Goal: Answer question/provide support: Answer question/provide support

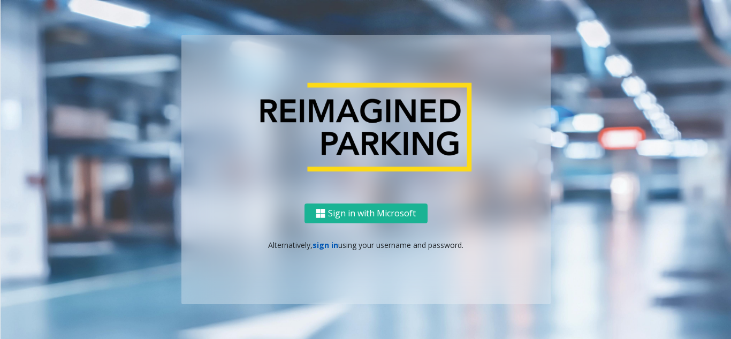
click at [321, 248] on link "sign in" at bounding box center [326, 245] width 26 height 10
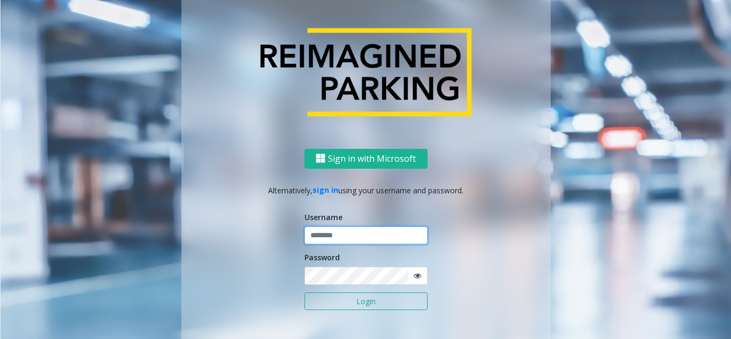
click at [319, 229] on input "text" at bounding box center [366, 236] width 123 height 18
paste input "******"
type input "******"
click at [342, 303] on button "Login" at bounding box center [366, 301] width 123 height 18
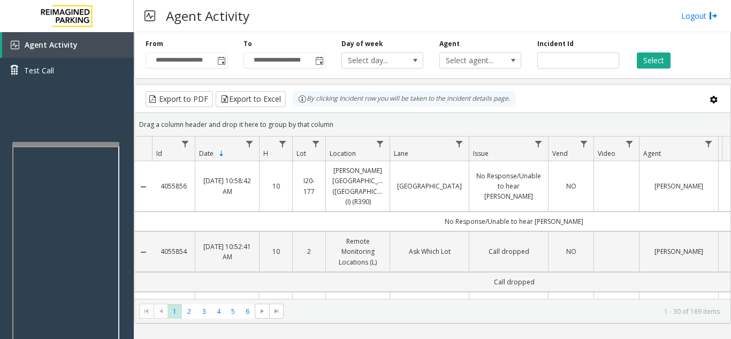
click at [67, 145] on div at bounding box center [65, 144] width 107 height 4
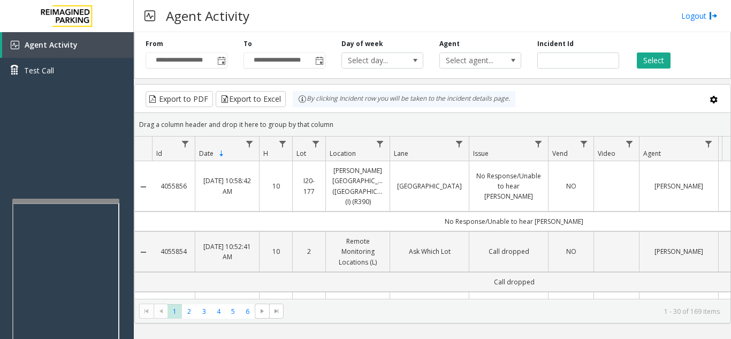
click at [86, 202] on div at bounding box center [65, 201] width 107 height 4
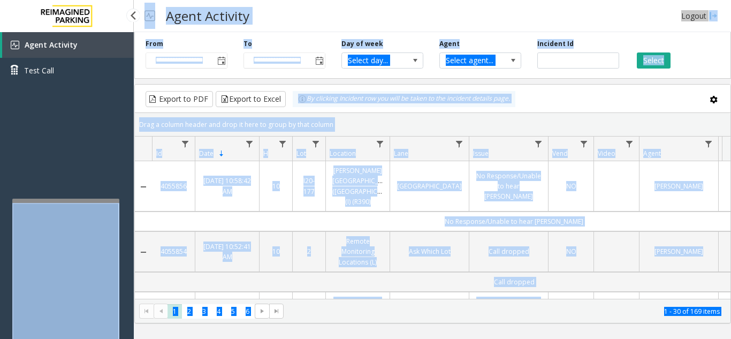
click at [94, 144] on div "Agent Activity Test Call" at bounding box center [67, 201] width 134 height 339
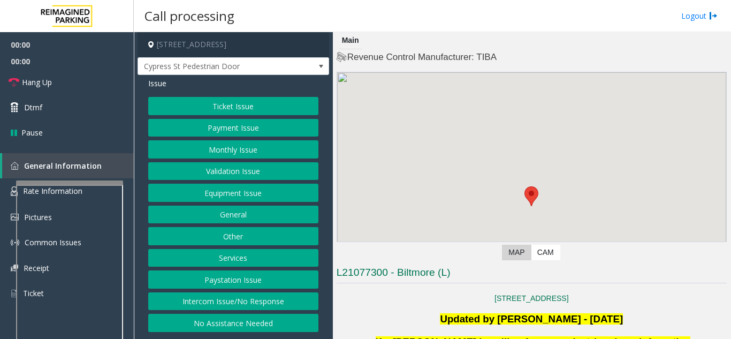
click at [84, 182] on div at bounding box center [69, 182] width 107 height 4
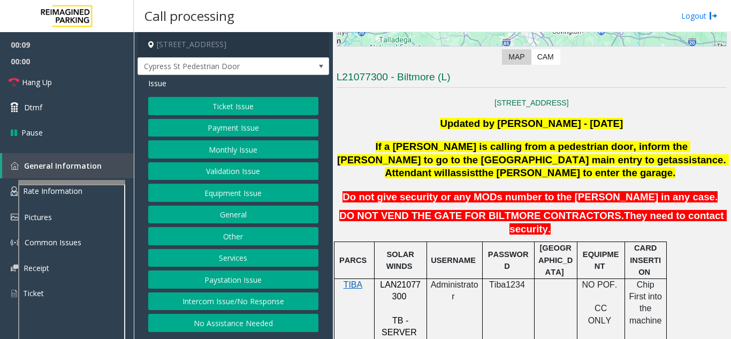
scroll to position [214, 0]
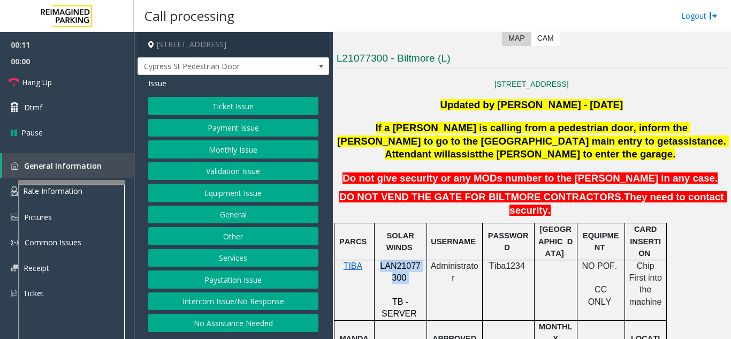
drag, startPoint x: 378, startPoint y: 239, endPoint x: 407, endPoint y: 250, distance: 30.8
click at [407, 260] on p "LAN21077300" at bounding box center [401, 272] width 44 height 24
copy p "LAN21077300"
click at [464, 271] on td "Administrator" at bounding box center [455, 290] width 56 height 61
click at [284, 115] on button "Ticket Issue" at bounding box center [233, 106] width 170 height 18
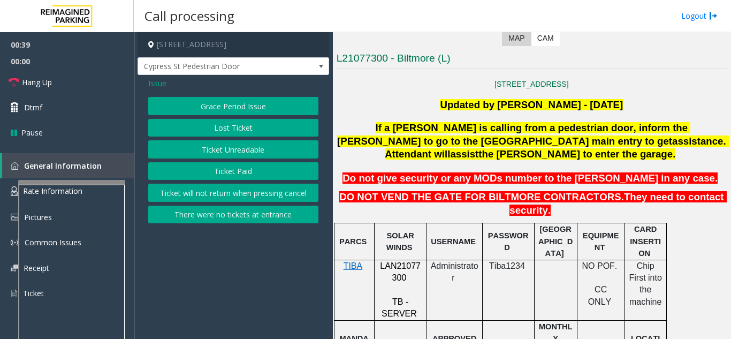
click at [276, 156] on button "Ticket Unreadable" at bounding box center [233, 149] width 170 height 18
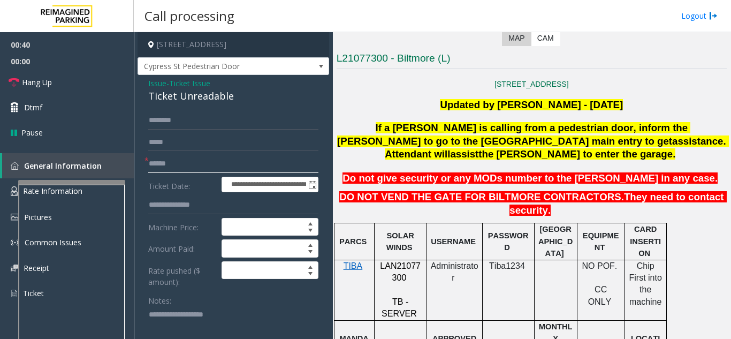
click at [200, 173] on input "text" at bounding box center [233, 164] width 170 height 18
type input "*******"
click at [39, 84] on span "Hang Up" at bounding box center [37, 82] width 30 height 11
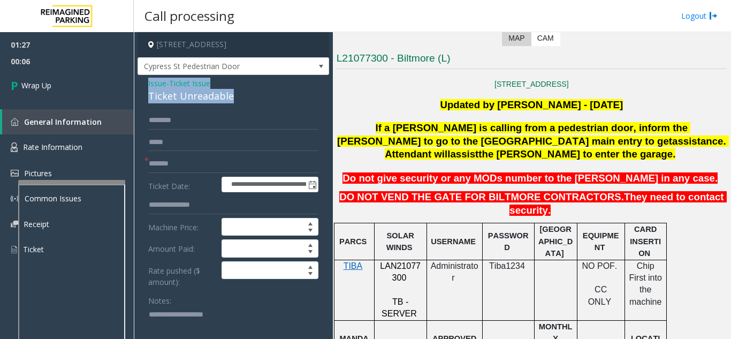
drag, startPoint x: 140, startPoint y: 90, endPoint x: 242, endPoint y: 101, distance: 102.4
click at [242, 101] on div "**********" at bounding box center [234, 306] width 192 height 463
copy div "Issue - Ticket Issue Ticket Unreadable"
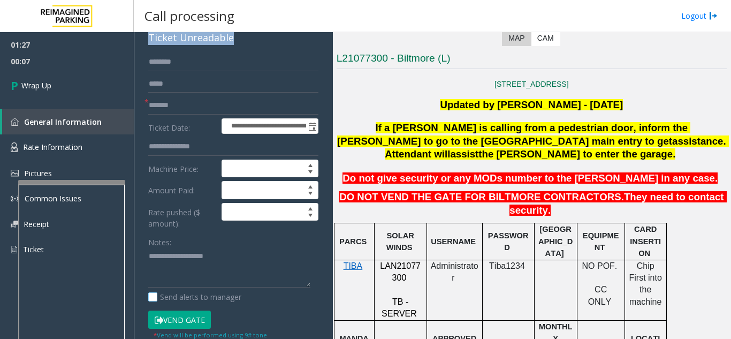
scroll to position [107, 0]
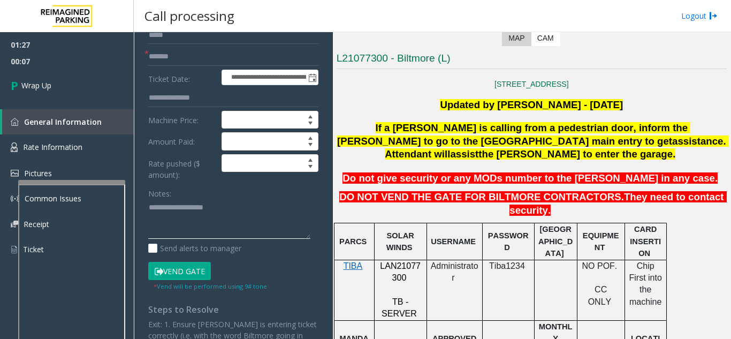
click at [198, 228] on textarea at bounding box center [229, 219] width 162 height 40
paste textarea "**********"
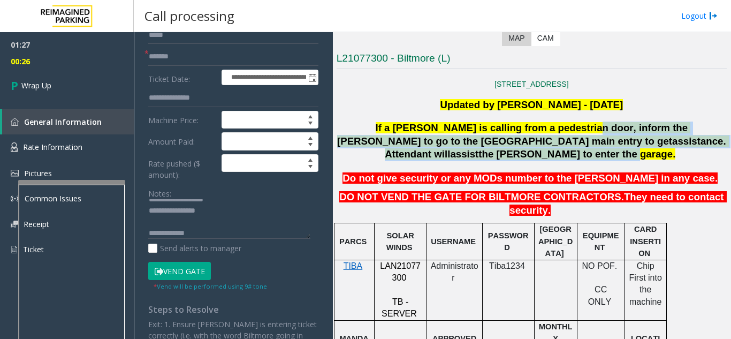
drag, startPoint x: 523, startPoint y: 128, endPoint x: 682, endPoint y: 148, distance: 159.7
click at [682, 148] on p "If a [PERSON_NAME] is calling from a pedestrian door, inform the [PERSON_NAME] …" at bounding box center [532, 142] width 393 height 40
copy span "inform the [PERSON_NAME] to go to the [GEOGRAPHIC_DATA] main entry to get assis…"
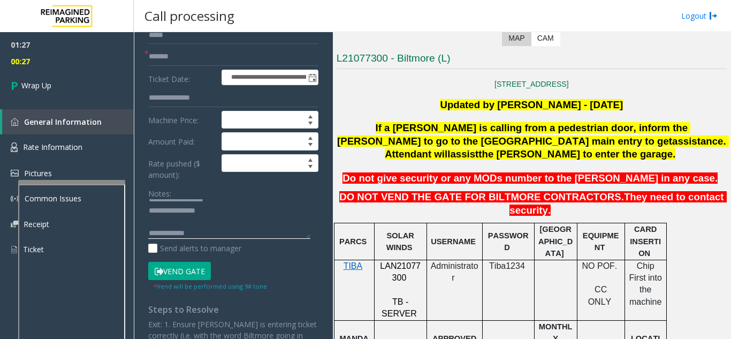
click at [222, 239] on textarea at bounding box center [229, 219] width 162 height 40
paste textarea "**********"
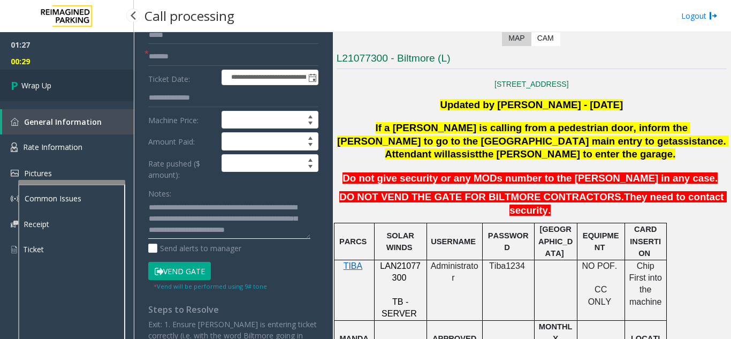
type textarea "**********"
click at [41, 84] on span "Wrap Up" at bounding box center [36, 85] width 30 height 11
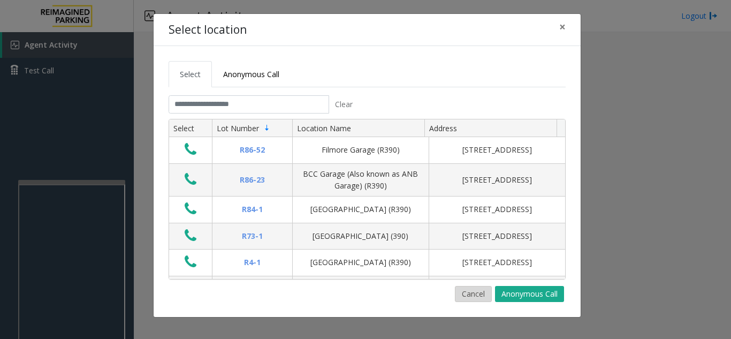
click at [481, 296] on button "Cancel" at bounding box center [473, 294] width 37 height 16
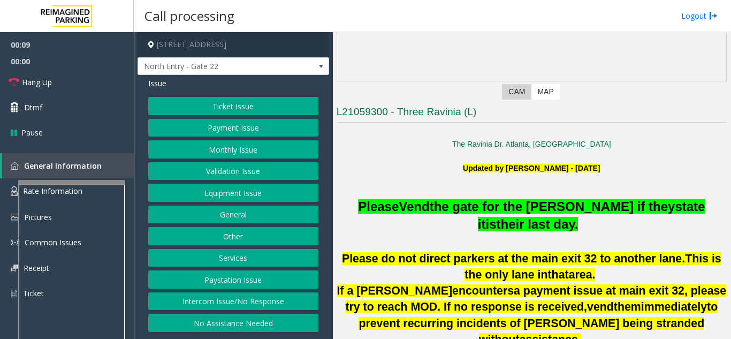
scroll to position [321, 0]
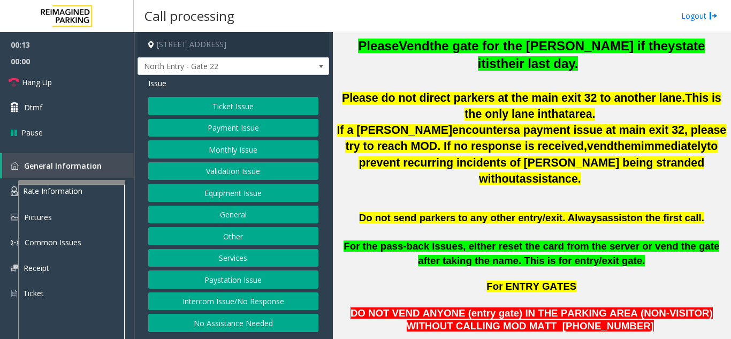
click at [261, 301] on button "Intercom Issue/No Response" at bounding box center [233, 301] width 170 height 18
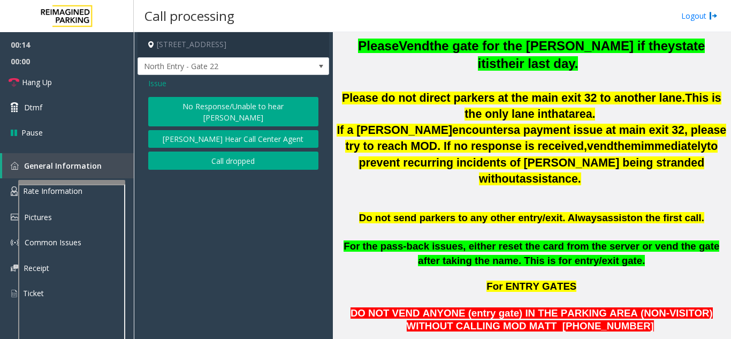
click at [260, 109] on button "No Response/Unable to hear [PERSON_NAME]" at bounding box center [233, 111] width 170 height 29
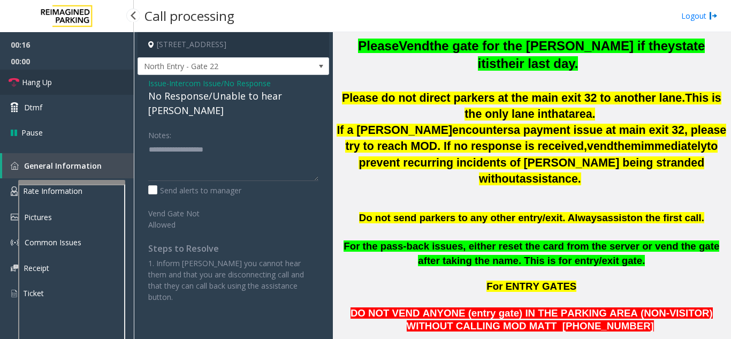
click at [78, 83] on link "Hang Up" at bounding box center [67, 82] width 134 height 25
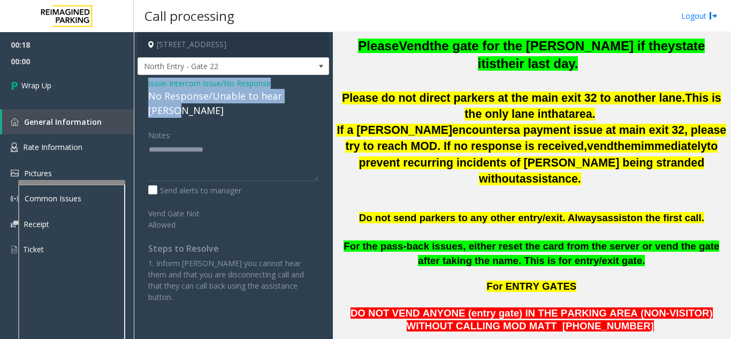
drag, startPoint x: 141, startPoint y: 79, endPoint x: 315, endPoint y: 101, distance: 176.0
click at [315, 101] on div "Issue - Intercom Issue/No Response No Response/Unable to hear [PERSON_NAME] Not…" at bounding box center [234, 194] width 192 height 238
copy div "Issue - Intercom Issue/No Response No Response/Unable to hear [PERSON_NAME]"
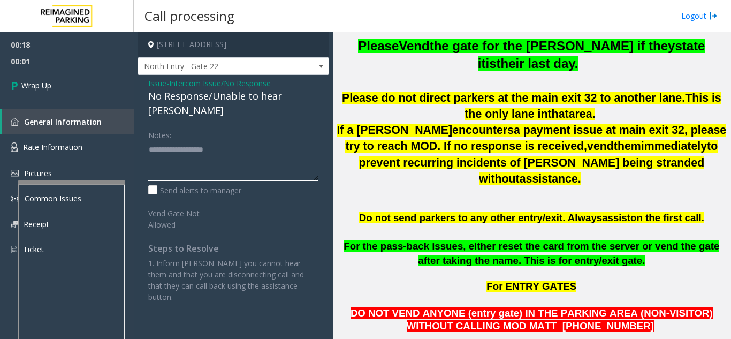
click at [194, 155] on textarea at bounding box center [233, 161] width 170 height 40
paste textarea "**********"
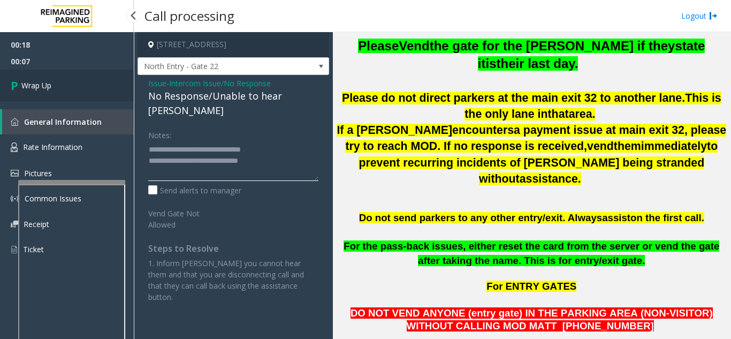
type textarea "**********"
click at [61, 92] on link "Wrap Up" at bounding box center [67, 86] width 134 height 32
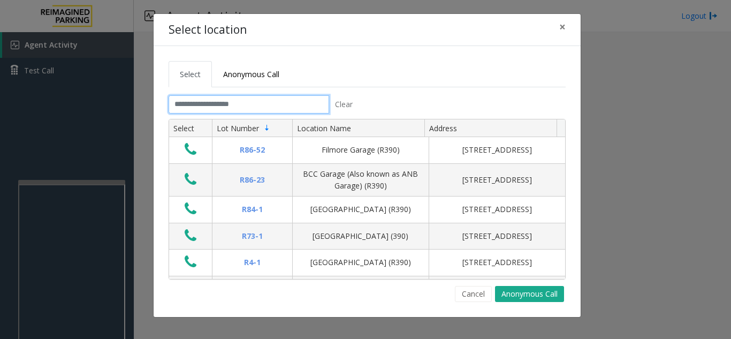
click at [283, 97] on input "text" at bounding box center [249, 104] width 161 height 18
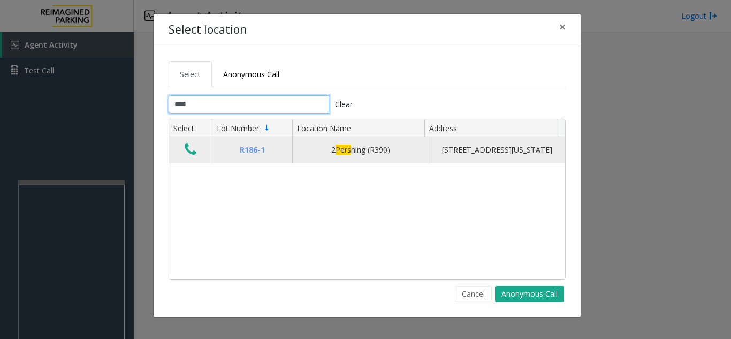
type input "****"
click at [188, 155] on icon "Data table" at bounding box center [191, 149] width 12 height 15
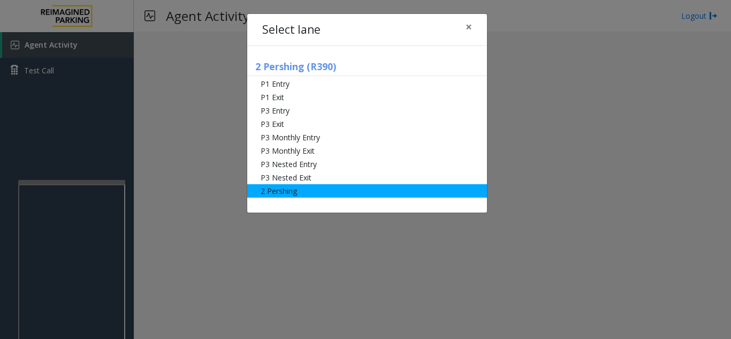
click at [273, 188] on li "2 Pershing" at bounding box center [367, 190] width 240 height 13
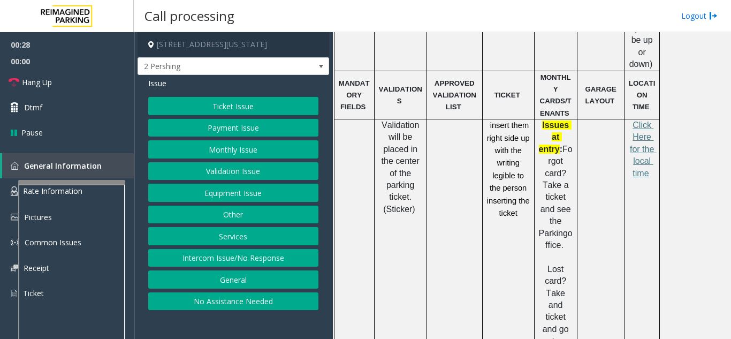
scroll to position [589, 0]
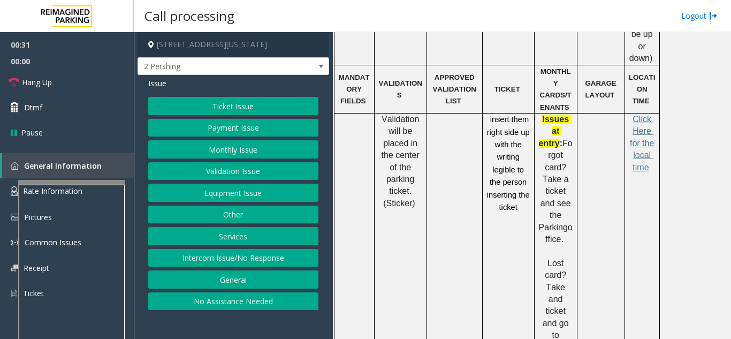
click at [259, 111] on button "Ticket Issue" at bounding box center [233, 106] width 170 height 18
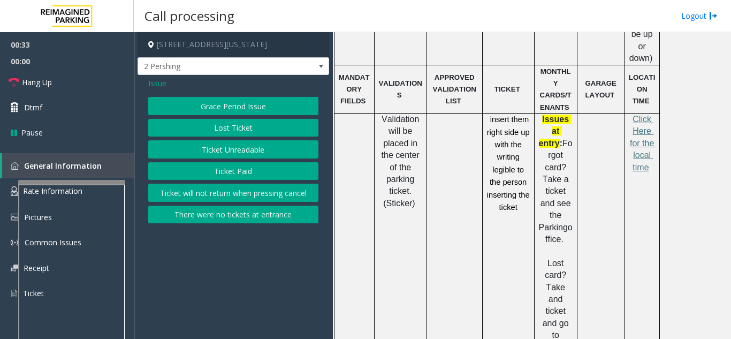
click at [154, 81] on span "Issue" at bounding box center [157, 83] width 18 height 11
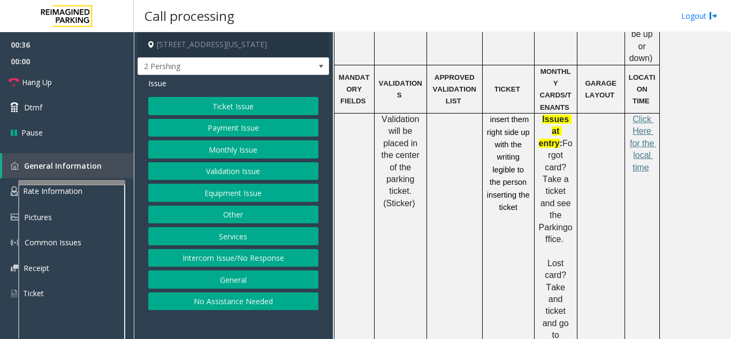
click at [237, 173] on button "Validation Issue" at bounding box center [233, 171] width 170 height 18
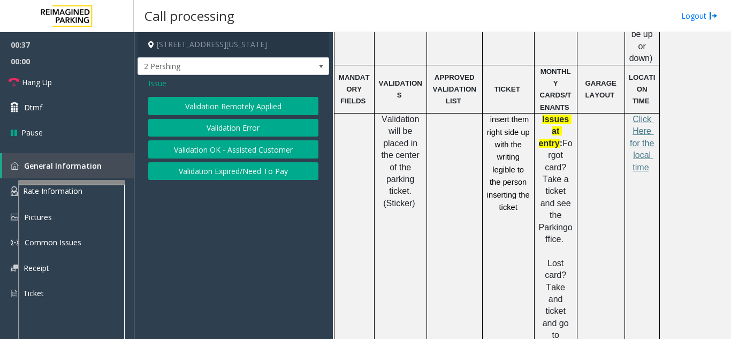
click at [233, 133] on button "Validation Error" at bounding box center [233, 128] width 170 height 18
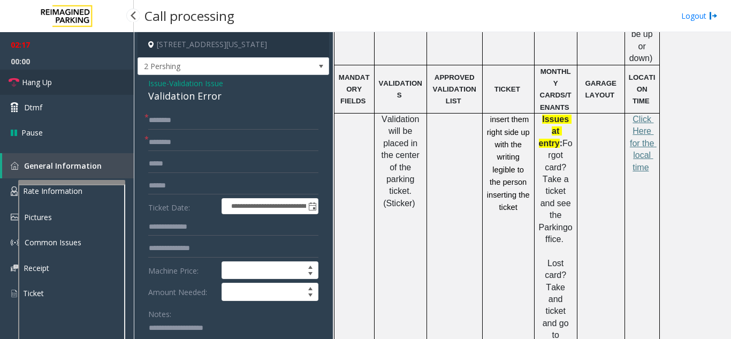
click at [79, 84] on link "Hang Up" at bounding box center [67, 82] width 134 height 25
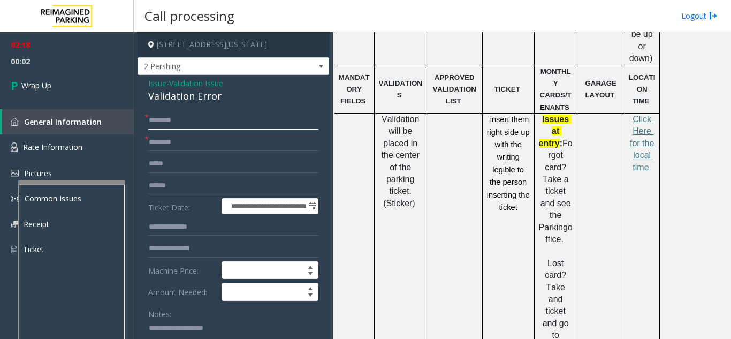
click at [173, 128] on input "text" at bounding box center [233, 120] width 170 height 18
type input "**"
click at [177, 140] on input "text" at bounding box center [233, 142] width 170 height 18
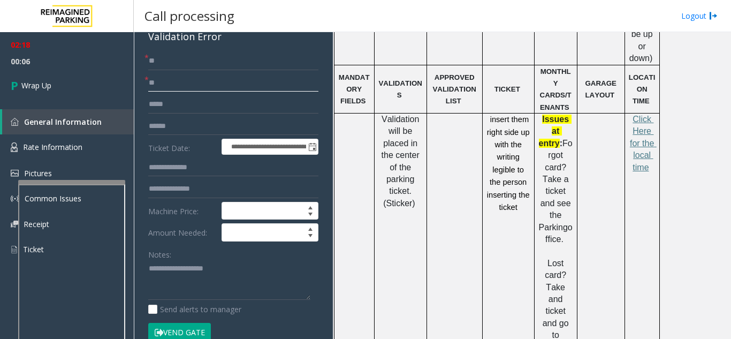
scroll to position [107, 0]
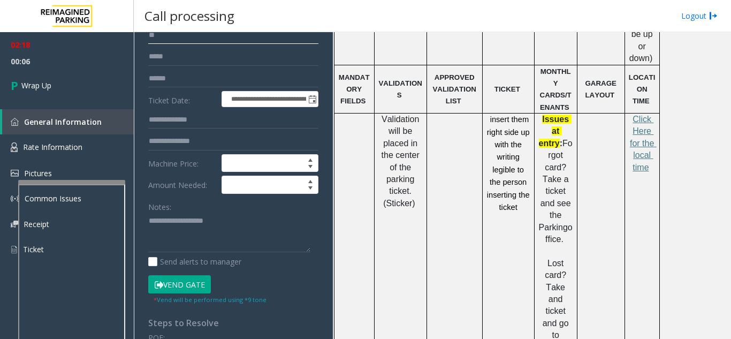
type input "**"
click at [153, 229] on textarea at bounding box center [229, 233] width 162 height 40
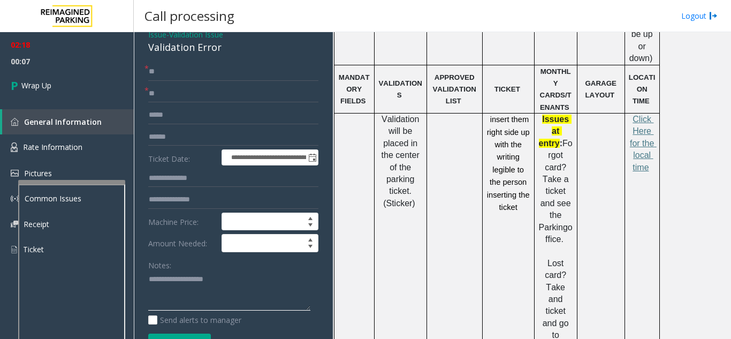
scroll to position [0, 0]
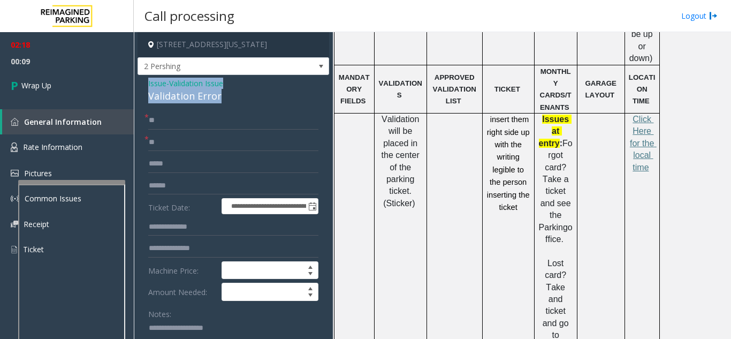
drag, startPoint x: 145, startPoint y: 84, endPoint x: 225, endPoint y: 96, distance: 80.7
copy div "Issue - Validation Issue Validation Error"
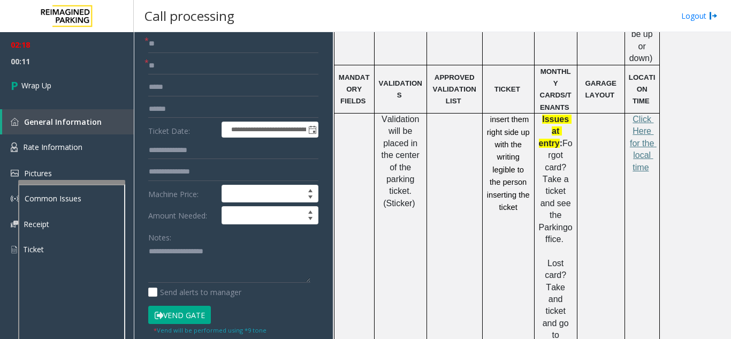
scroll to position [107, 0]
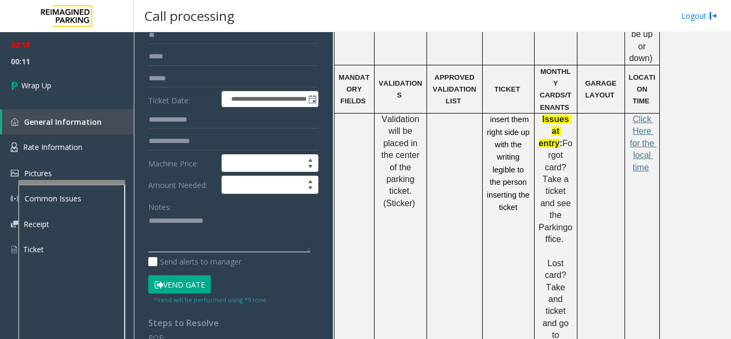
click at [201, 235] on textarea at bounding box center [229, 233] width 162 height 40
paste textarea "**********"
click at [273, 238] on textarea at bounding box center [229, 233] width 162 height 40
click at [265, 252] on textarea at bounding box center [229, 233] width 162 height 40
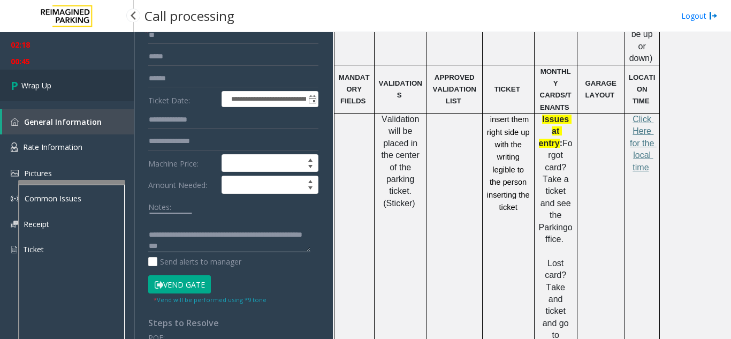
type textarea "**********"
click at [95, 96] on link "Wrap Up" at bounding box center [67, 86] width 134 height 32
click at [47, 86] on span "Wrap Up" at bounding box center [36, 85] width 30 height 11
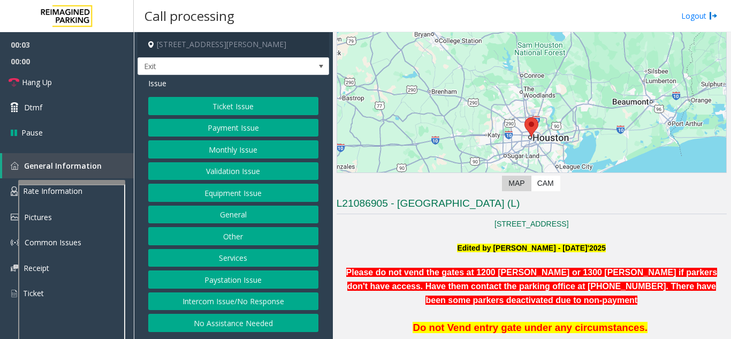
scroll to position [161, 0]
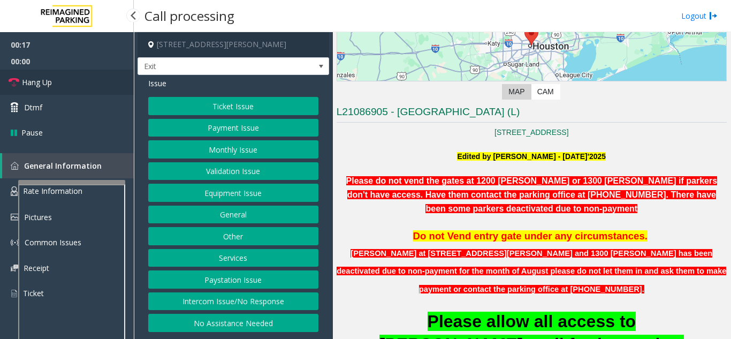
click at [52, 88] on link "Hang Up" at bounding box center [67, 82] width 134 height 25
click at [221, 303] on button "Intercom Issue/No Response" at bounding box center [233, 301] width 170 height 18
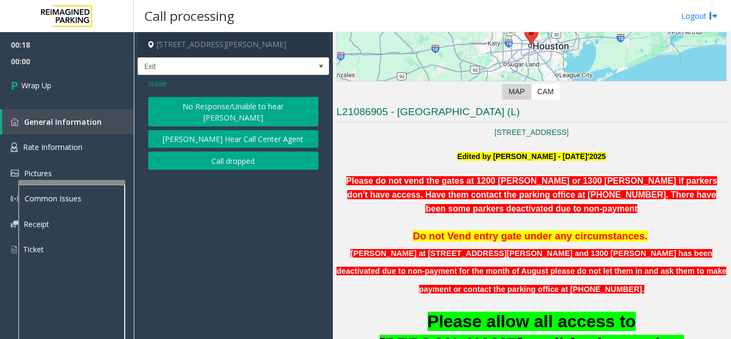
click at [192, 97] on button "No Response/Unable to hear [PERSON_NAME]" at bounding box center [233, 111] width 170 height 29
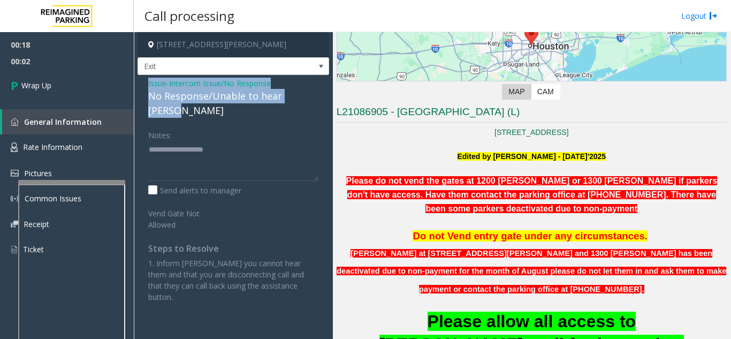
drag, startPoint x: 144, startPoint y: 80, endPoint x: 309, endPoint y: 97, distance: 166.3
click at [309, 97] on div "Issue - Intercom Issue/No Response No Response/Unable to hear [PERSON_NAME] Not…" at bounding box center [234, 194] width 192 height 238
copy div "Issue - Intercom Issue/No Response No Response/Unable to hear [PERSON_NAME]"
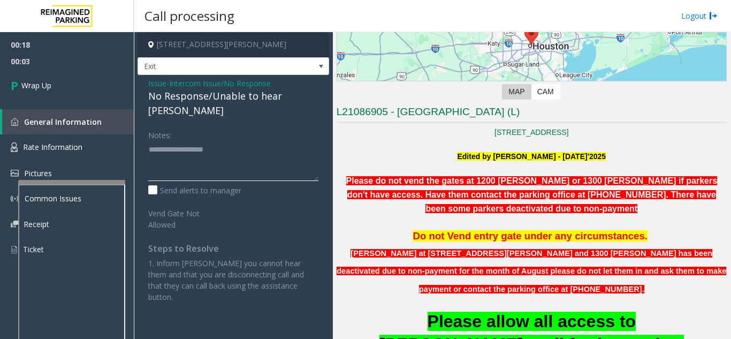
click at [246, 153] on textarea at bounding box center [233, 161] width 170 height 40
paste textarea "**********"
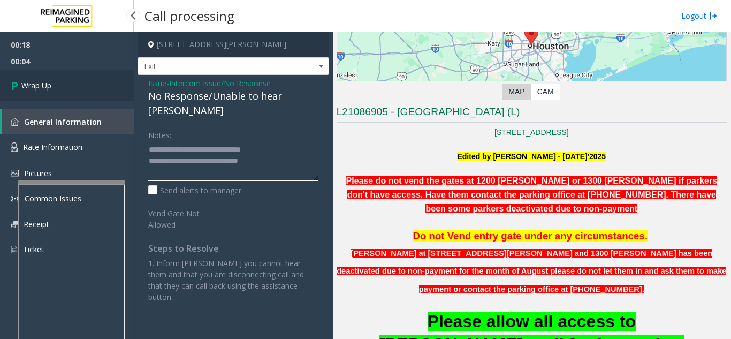
type textarea "**********"
click at [51, 90] on span "Wrap Up" at bounding box center [36, 85] width 30 height 11
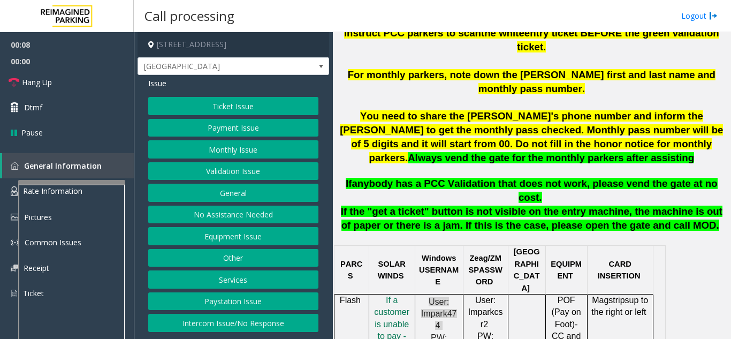
scroll to position [482, 0]
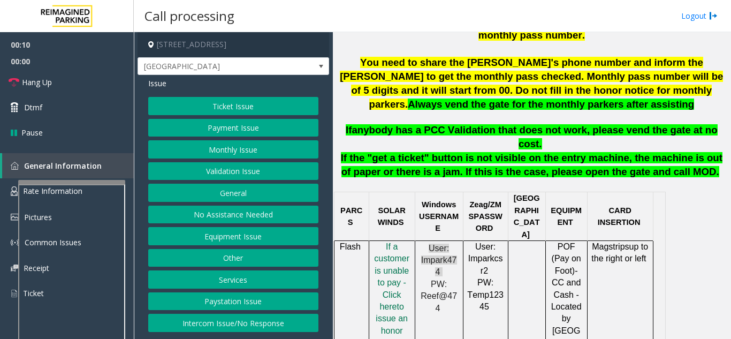
click at [246, 321] on button "Intercom Issue/No Response" at bounding box center [233, 323] width 170 height 18
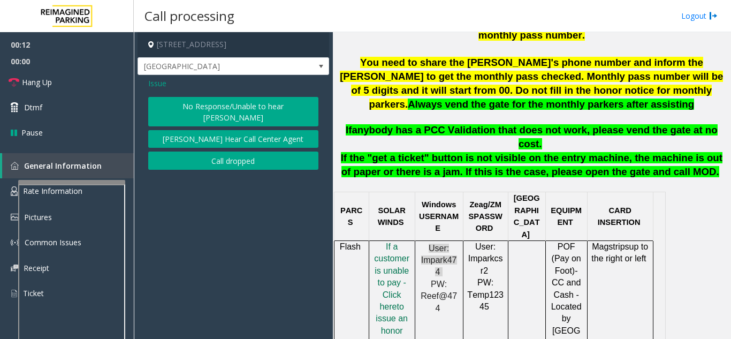
click at [244, 100] on button "No Response/Unable to hear [PERSON_NAME]" at bounding box center [233, 111] width 170 height 29
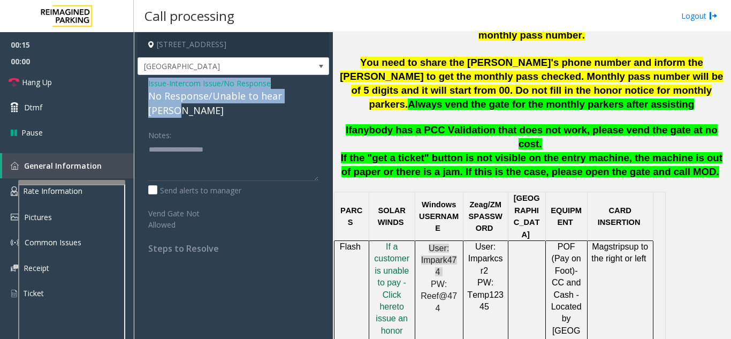
drag, startPoint x: 142, startPoint y: 78, endPoint x: 329, endPoint y: 96, distance: 187.8
click at [329, 96] on div "Issue - Intercom Issue/No Response No Response/Unable to hear [PERSON_NAME] Not…" at bounding box center [234, 170] width 192 height 190
copy div "Issue - Intercom Issue/No Response No Response/Unable to hear [PERSON_NAME]"
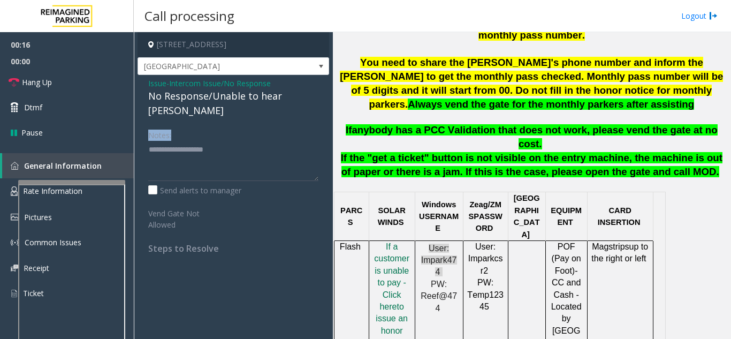
click at [248, 126] on div "Notes:" at bounding box center [233, 153] width 170 height 55
click at [225, 146] on textarea at bounding box center [233, 161] width 170 height 40
paste textarea "**********"
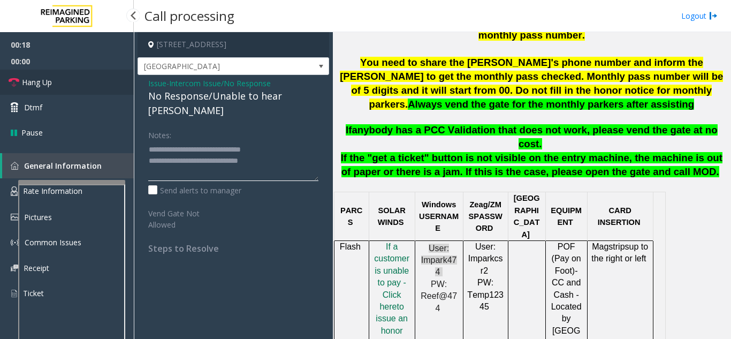
type textarea "**********"
click at [31, 90] on link "Hang Up" at bounding box center [67, 82] width 134 height 25
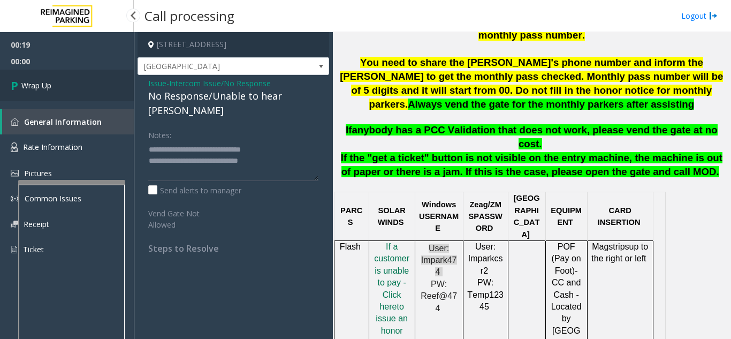
click at [30, 89] on span "Wrap Up" at bounding box center [36, 85] width 30 height 11
